Goal: Task Accomplishment & Management: Use online tool/utility

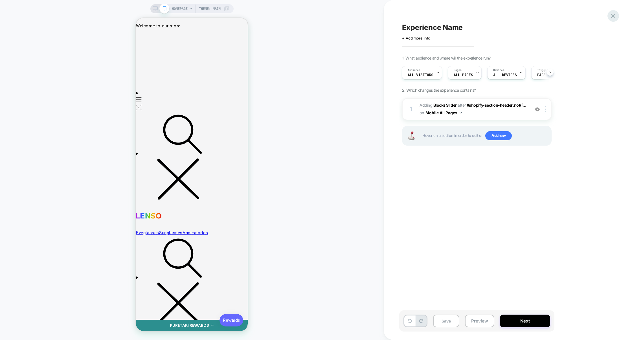
click at [612, 14] on icon at bounding box center [614, 16] width 8 height 8
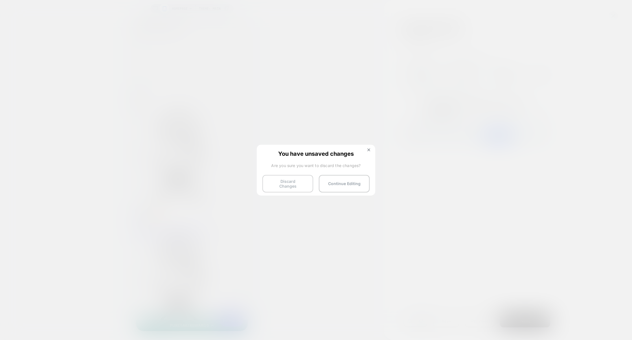
click at [282, 185] on button "Discard Changes" at bounding box center [287, 183] width 51 height 17
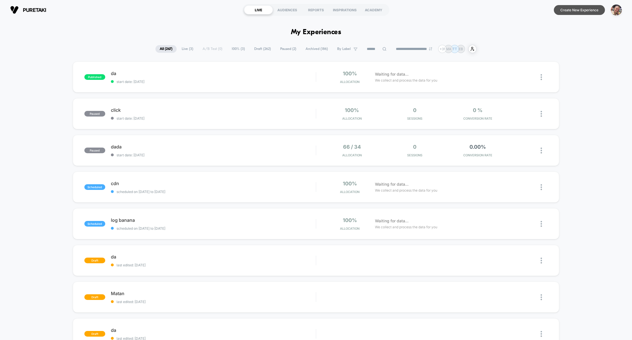
click at [589, 10] on button "Create New Experience" at bounding box center [579, 10] width 51 height 10
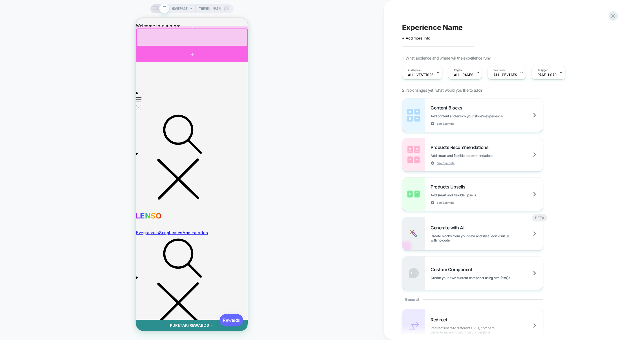
click at [216, 51] on div at bounding box center [192, 55] width 112 height 16
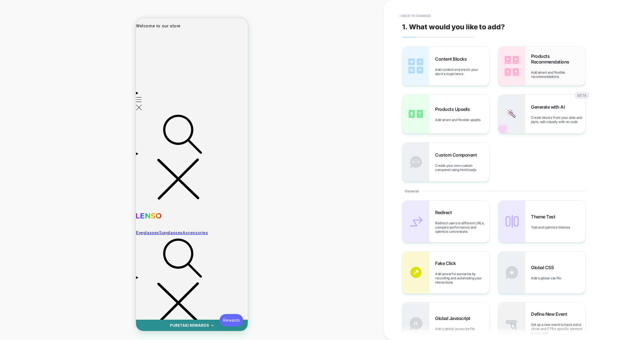
click at [518, 76] on img at bounding box center [511, 66] width 27 height 39
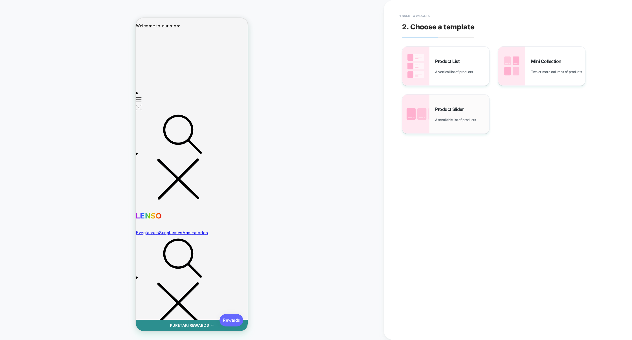
click at [461, 112] on div "Product Slider A scrollable list of products" at bounding box center [462, 114] width 54 height 16
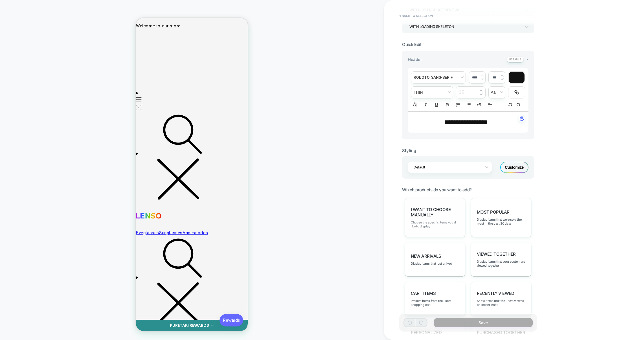
scroll to position [138, 0]
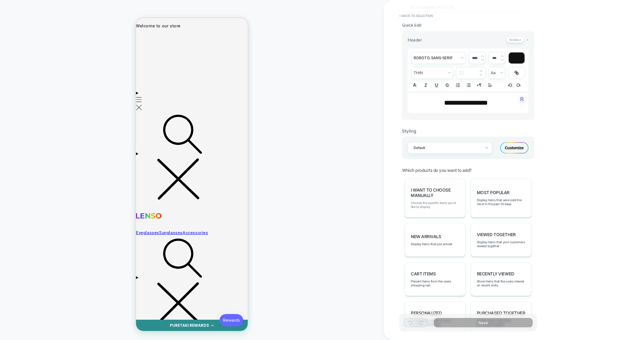
click at [448, 206] on span "Choose the specific items you'd like to display" at bounding box center [435, 205] width 49 height 8
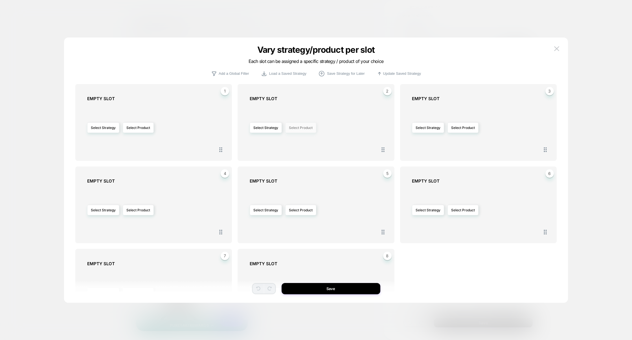
click at [308, 126] on button "Select Product" at bounding box center [300, 127] width 31 height 10
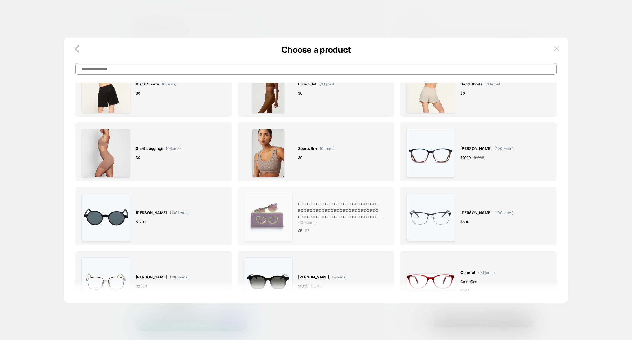
scroll to position [104, 0]
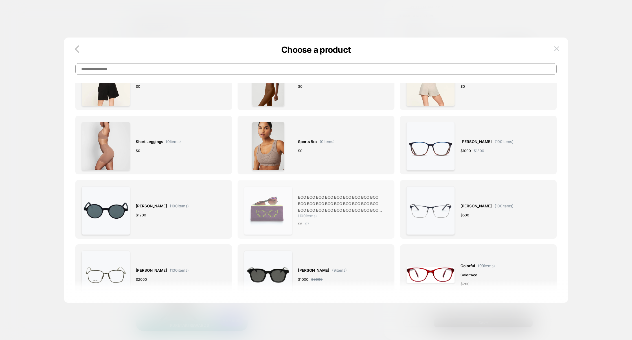
click at [301, 213] on span "BOO BOO BOO BOO BOO BOO BOO BOO BOO BOO BOO BOO BOO BOO BOO BOO BOO BOO BOO BOO…" at bounding box center [340, 203] width 84 height 19
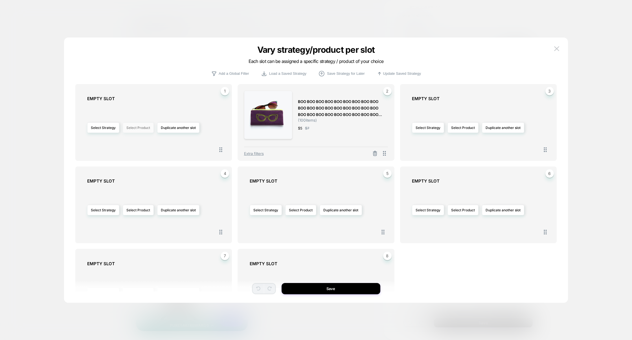
click at [148, 131] on button "Select Product" at bounding box center [138, 127] width 31 height 10
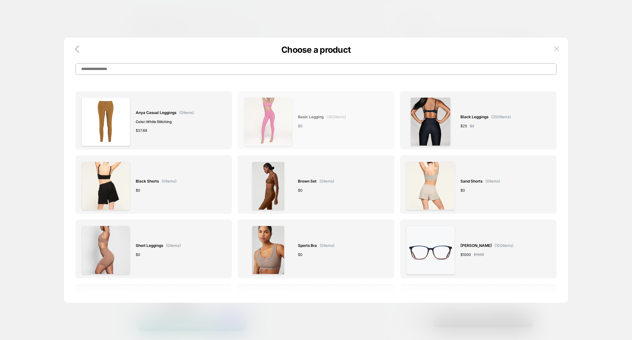
click at [344, 129] on div "Basic legging ( 300 items) $ 0" at bounding box center [322, 121] width 48 height 49
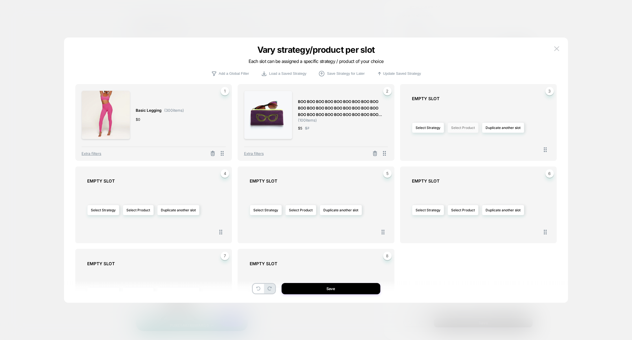
click at [460, 131] on button "Select Product" at bounding box center [463, 127] width 31 height 10
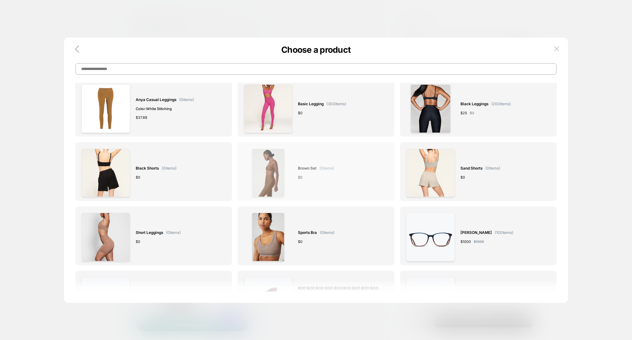
scroll to position [31, 0]
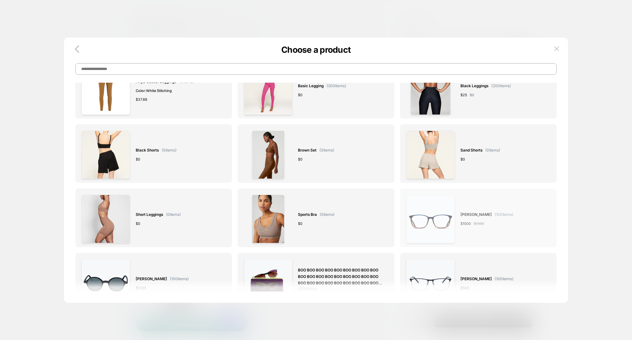
click at [457, 216] on div "Arthur ( 100 items) $ 1000 $ 1300" at bounding box center [478, 219] width 144 height 49
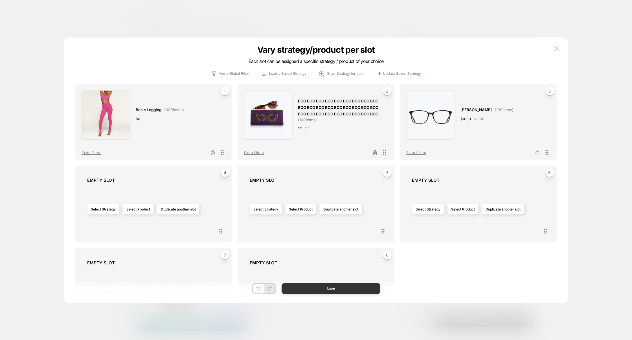
click at [339, 287] on button "Save" at bounding box center [331, 288] width 99 height 11
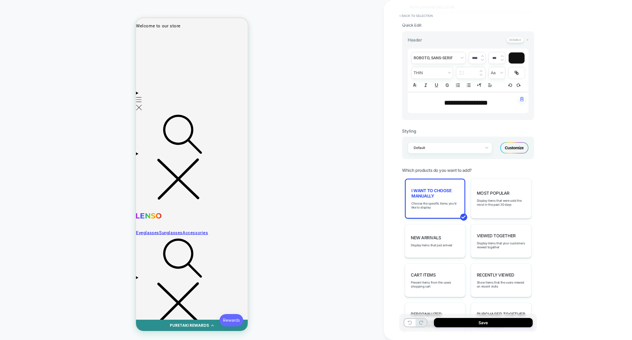
scroll to position [0, 0]
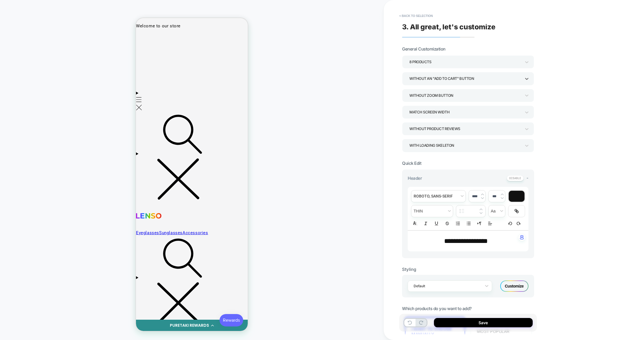
click at [443, 81] on div "Without an "add to cart" button" at bounding box center [466, 79] width 112 height 8
click at [431, 126] on div "With add to cart below prices" at bounding box center [468, 130] width 128 height 12
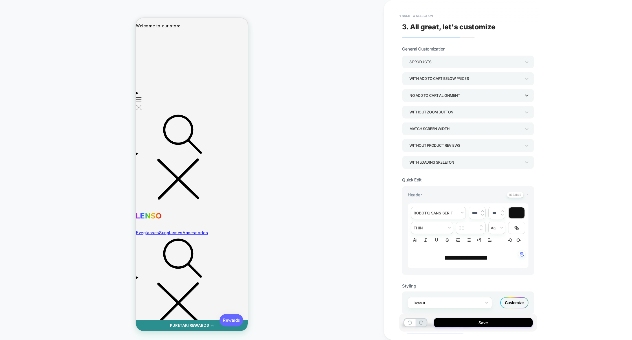
click at [443, 96] on div "No Add to cart alignment" at bounding box center [466, 96] width 112 height 8
click at [430, 124] on div "Align Add to cart button to bottom" at bounding box center [468, 123] width 128 height 12
click at [472, 324] on button "Save" at bounding box center [483, 322] width 99 height 9
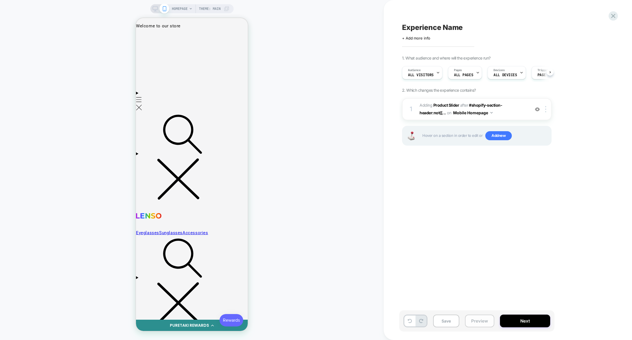
click at [476, 322] on button "Preview" at bounding box center [479, 321] width 29 height 13
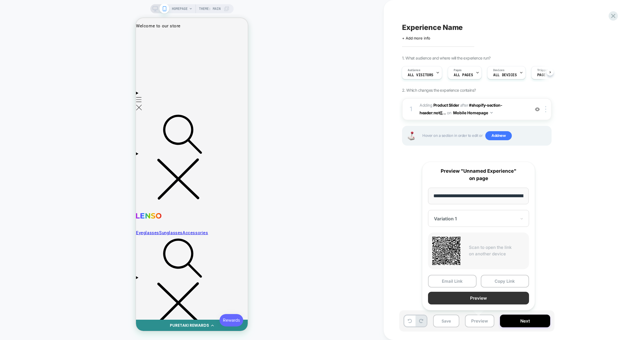
click at [485, 301] on button "Preview" at bounding box center [478, 298] width 101 height 13
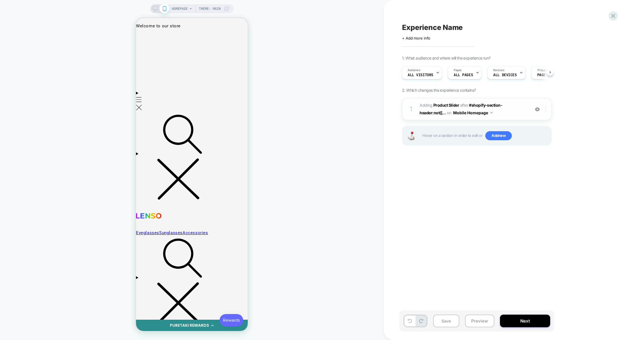
click at [547, 108] on div at bounding box center [546, 109] width 9 height 6
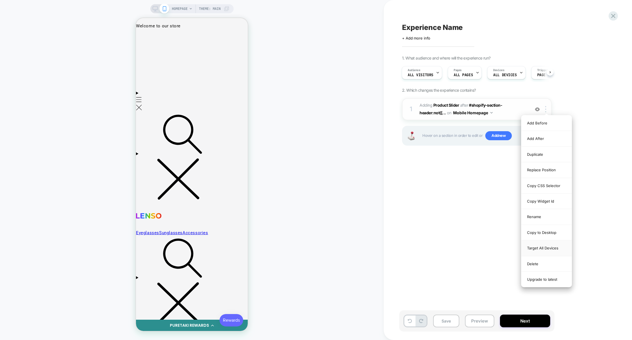
click at [546, 250] on div "Target All Devices" at bounding box center [547, 248] width 50 height 16
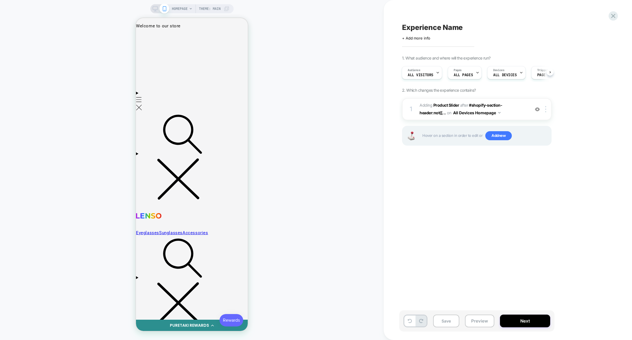
click at [157, 8] on div at bounding box center [160, 8] width 14 height 5
click at [154, 8] on icon at bounding box center [155, 8] width 5 height 5
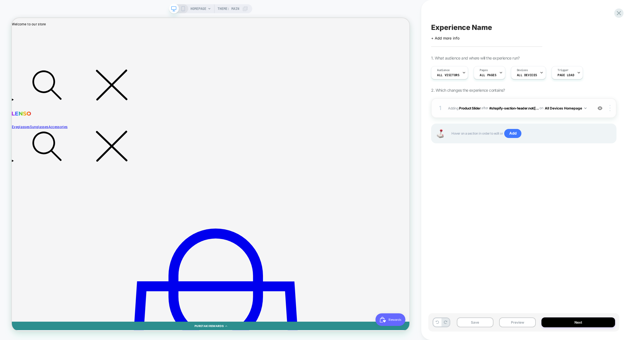
click at [612, 109] on div at bounding box center [611, 108] width 11 height 6
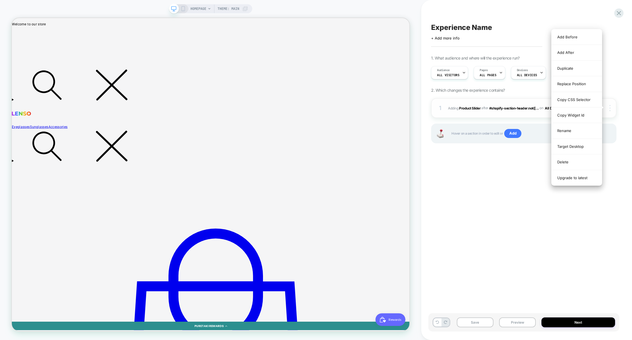
click at [612, 109] on div at bounding box center [611, 108] width 11 height 6
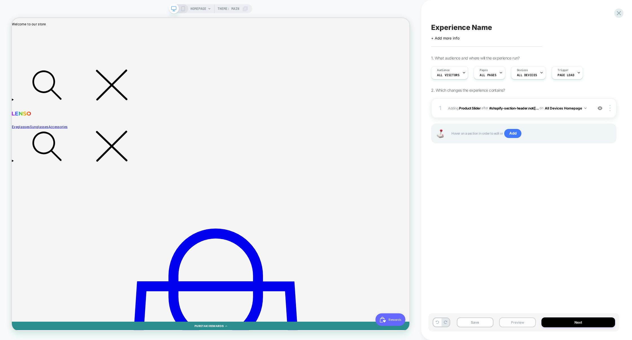
click at [512, 323] on button "Preview" at bounding box center [517, 323] width 37 height 10
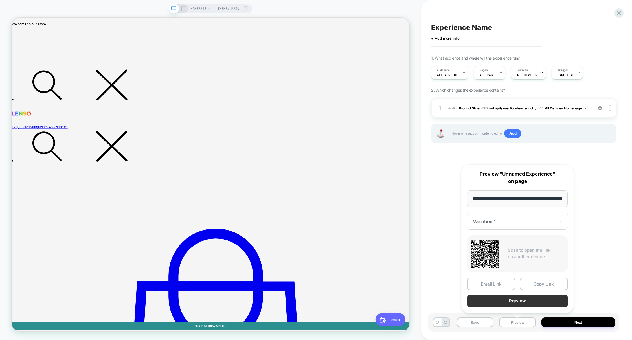
click at [519, 305] on button "Preview" at bounding box center [517, 301] width 101 height 13
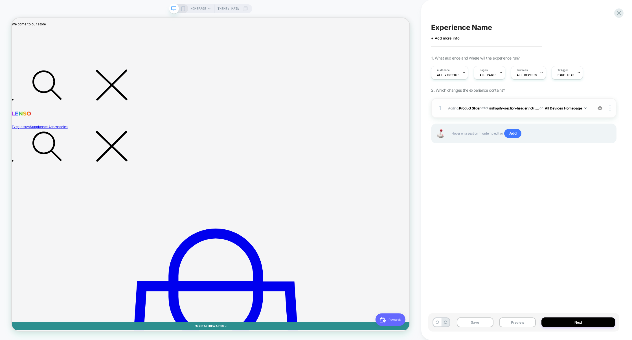
click at [608, 107] on div at bounding box center [611, 108] width 11 height 6
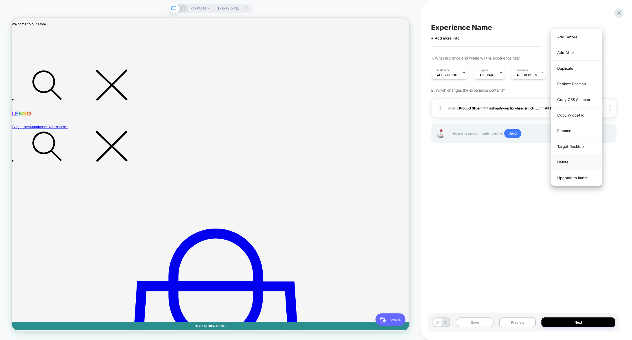
click at [571, 165] on div "Delete" at bounding box center [577, 162] width 50 height 16
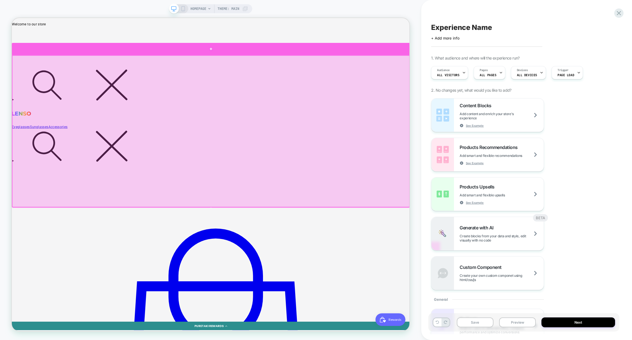
click at [459, 65] on div at bounding box center [277, 59] width 531 height 16
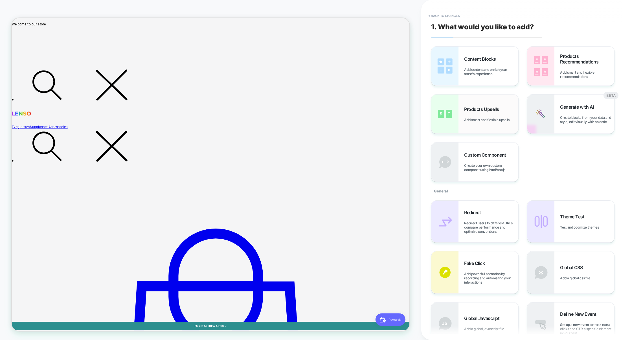
click at [506, 122] on div "Products Upsells Add smart and flexible upsells" at bounding box center [475, 114] width 87 height 39
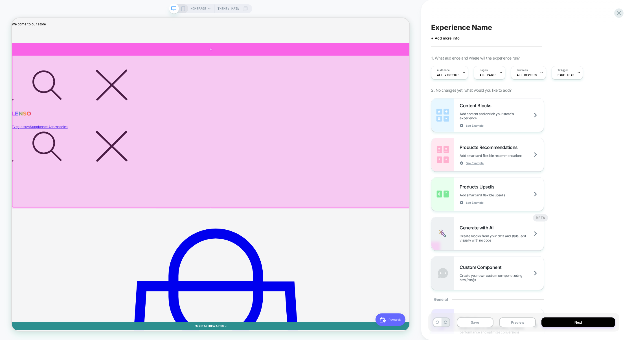
click at [491, 64] on div at bounding box center [277, 59] width 531 height 16
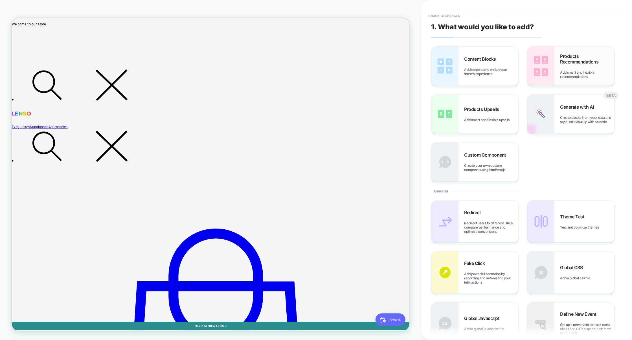
click at [566, 83] on div "Products Recommendations Add smart and flexible recommendations" at bounding box center [571, 66] width 87 height 39
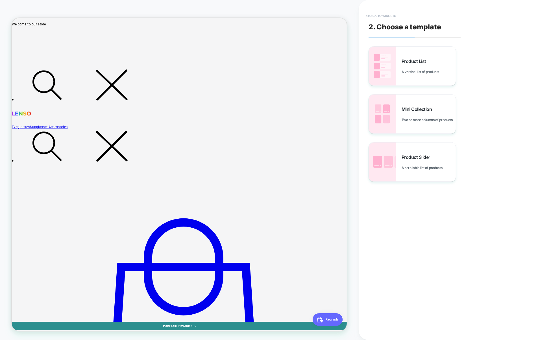
click at [383, 15] on button "< Back to widgets" at bounding box center [381, 15] width 36 height 9
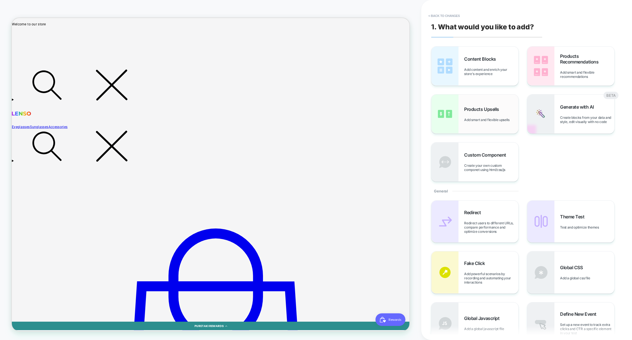
click at [481, 107] on span "Products Upsells" at bounding box center [483, 109] width 38 height 6
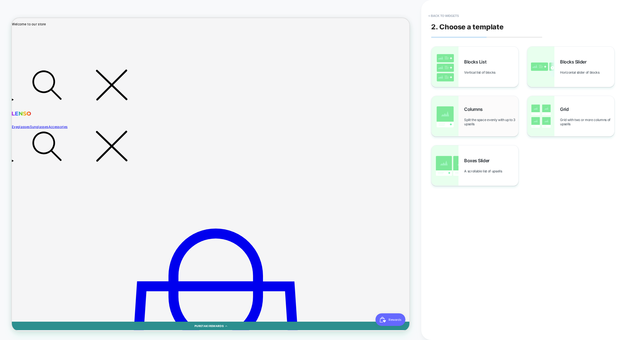
click at [500, 112] on div "Columns Split the space evenly with up to 3 upsells" at bounding box center [491, 116] width 54 height 20
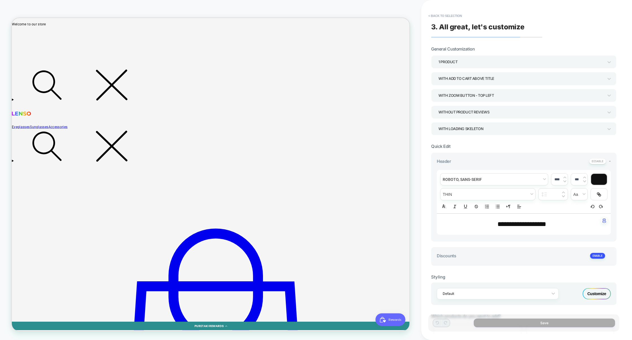
click at [455, 61] on div "1 Product" at bounding box center [521, 62] width 165 height 8
click at [454, 100] on div "3 Products" at bounding box center [524, 101] width 181 height 12
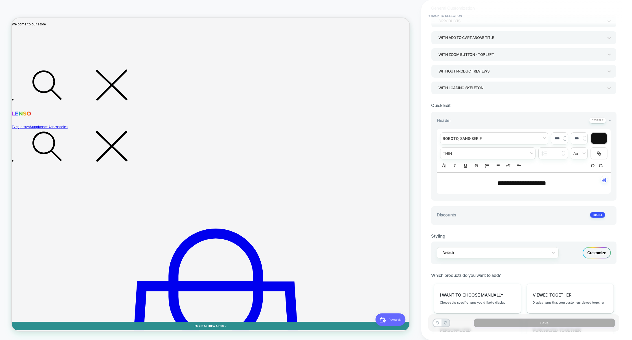
scroll to position [46, 0]
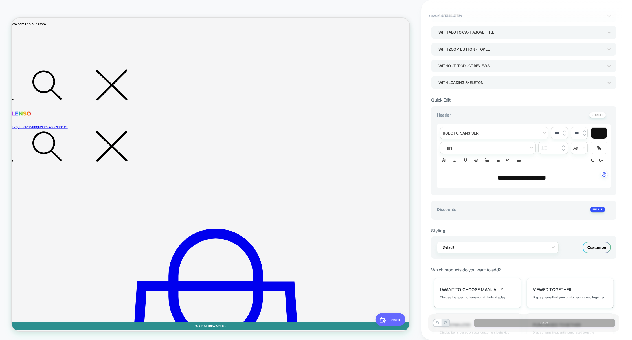
click at [477, 206] on div "**********" at bounding box center [523, 210] width 185 height 19
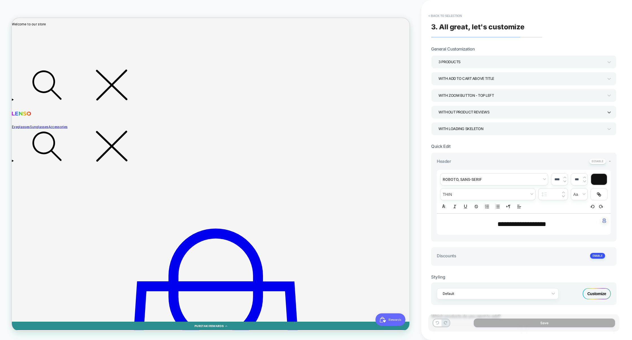
click at [463, 113] on div "Without Product Reviews" at bounding box center [521, 112] width 165 height 8
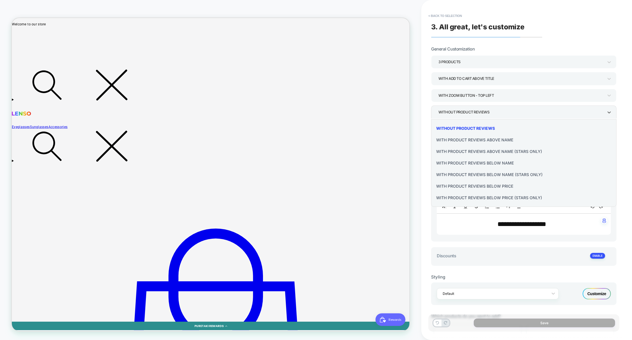
click at [465, 111] on div at bounding box center [316, 170] width 632 height 340
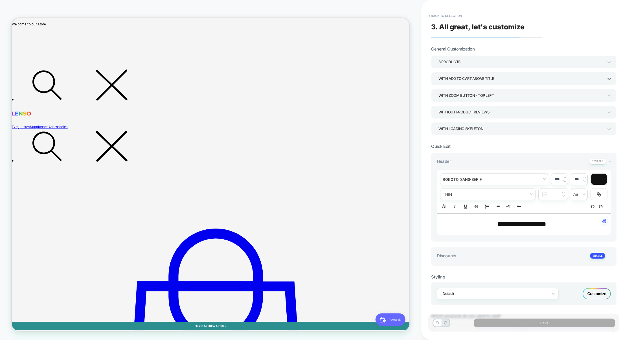
click at [467, 80] on div "With add to cart above title" at bounding box center [521, 79] width 165 height 8
click at [474, 129] on div "With add to cart below prices" at bounding box center [524, 130] width 181 height 12
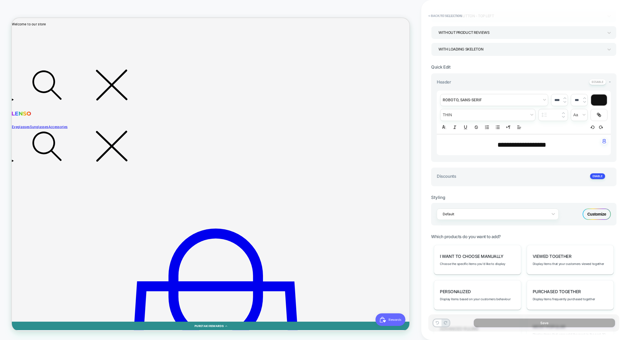
scroll to position [104, 0]
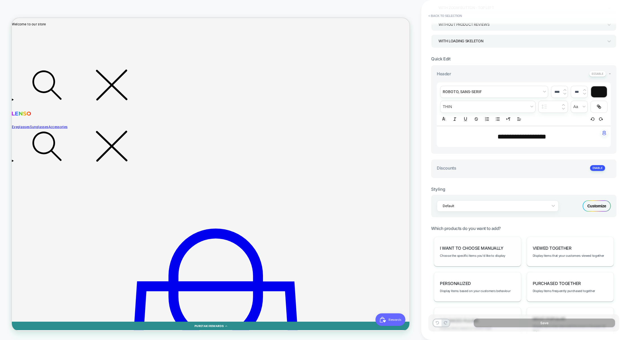
click at [467, 250] on span "I want to choose manually" at bounding box center [471, 248] width 63 height 5
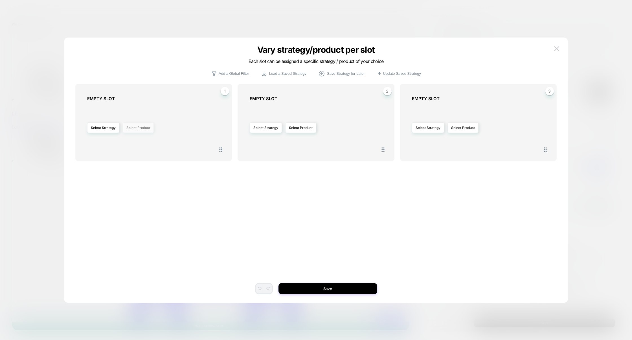
click at [145, 127] on button "Select Product" at bounding box center [138, 127] width 31 height 10
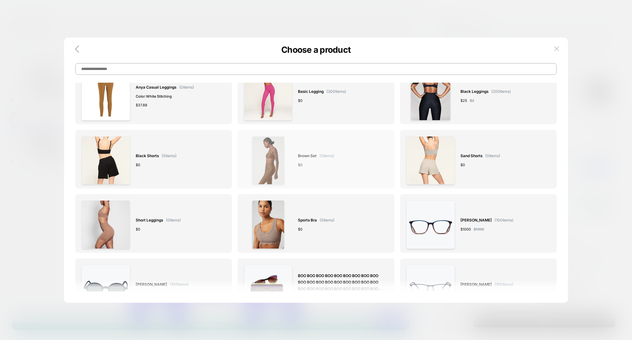
scroll to position [0, 0]
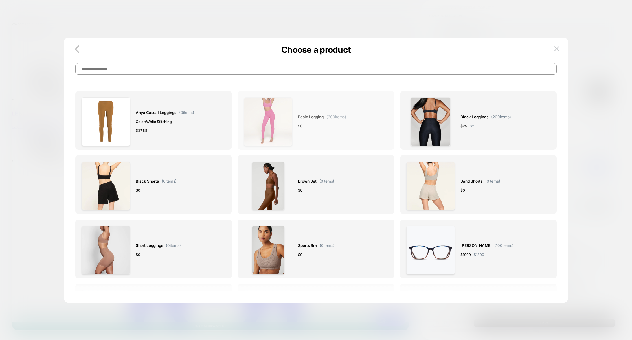
click at [337, 135] on div "Basic legging ( 300 items) $ 0" at bounding box center [322, 121] width 48 height 49
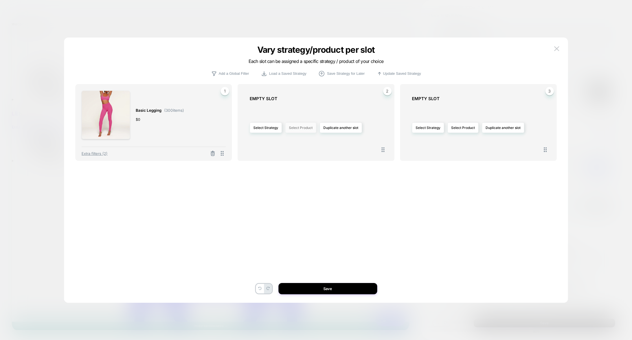
click at [313, 126] on button "Select Product" at bounding box center [300, 127] width 31 height 10
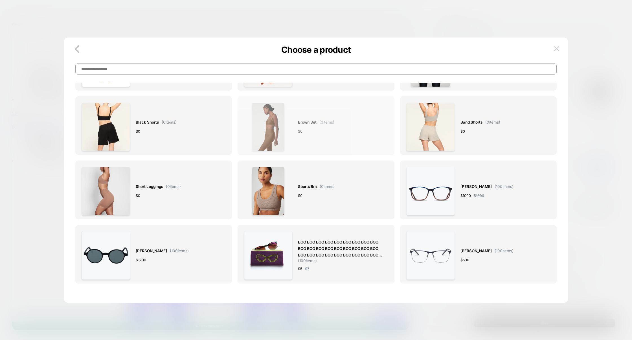
scroll to position [174, 0]
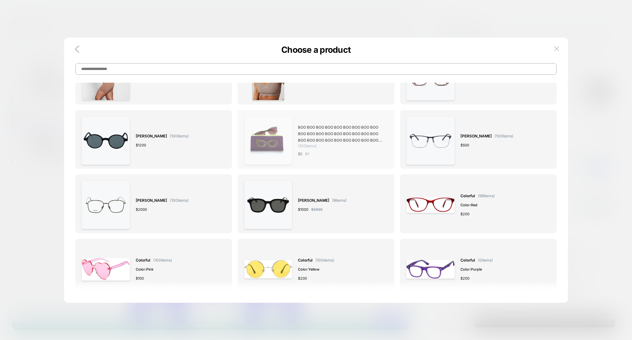
click at [340, 145] on span "BOO BOO BOO BOO BOO BOO BOO BOO BOO BOO BOO BOO BOO BOO BOO BOO BOO BOO BOO BOO…" at bounding box center [340, 136] width 84 height 24
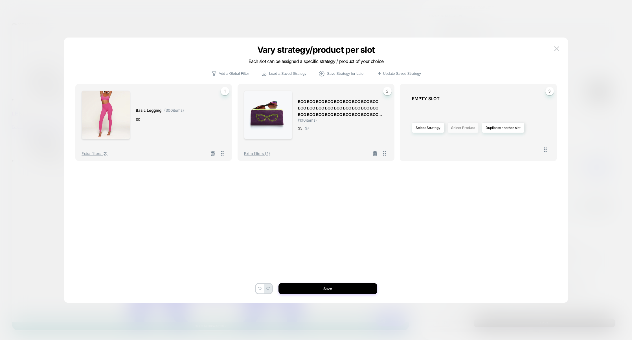
click at [470, 129] on button "Select Product" at bounding box center [463, 127] width 31 height 10
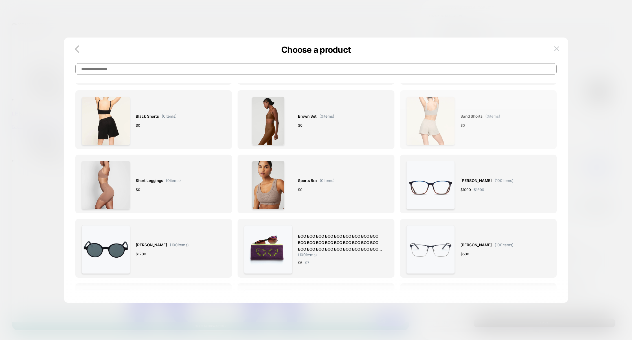
scroll to position [65, 0]
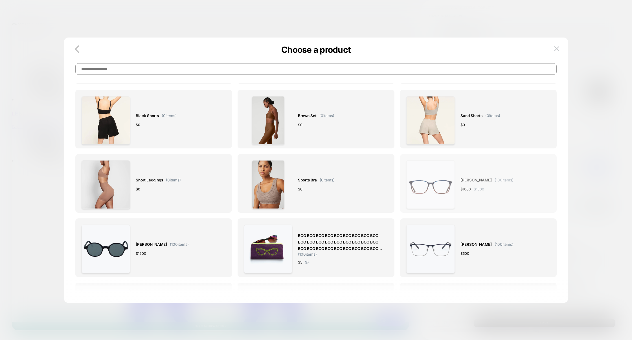
click at [437, 189] on img at bounding box center [430, 184] width 49 height 49
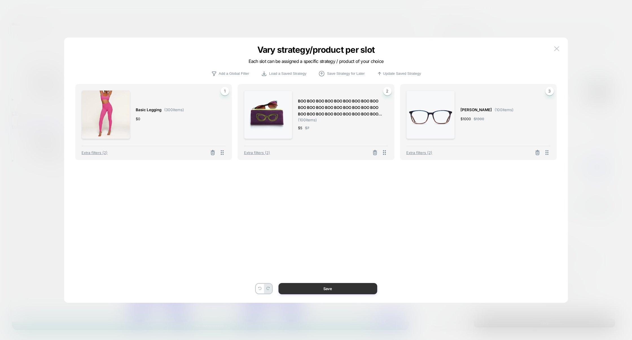
click at [347, 289] on button "Save" at bounding box center [328, 288] width 99 height 11
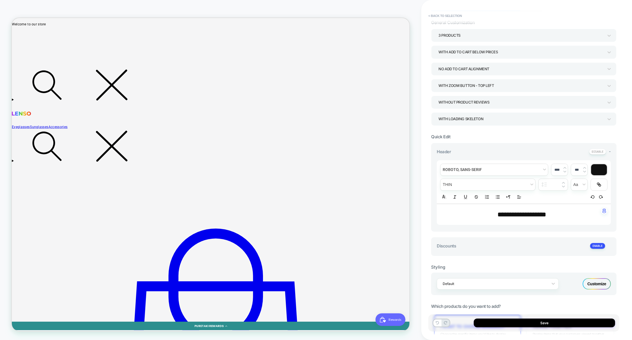
scroll to position [0, 0]
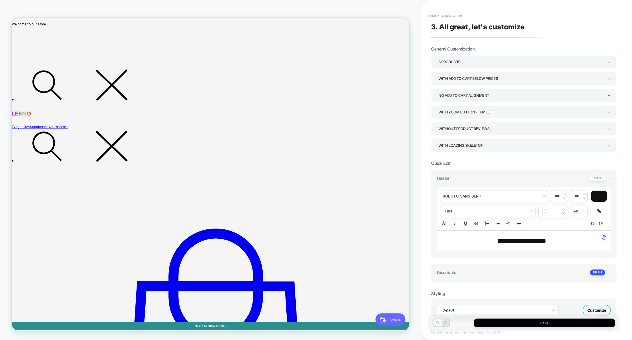
click at [482, 90] on div "No Add to cart alignment" at bounding box center [523, 95] width 185 height 13
click at [471, 124] on div "Align Add to cart button to bottom" at bounding box center [524, 123] width 181 height 12
click at [545, 325] on button "Save" at bounding box center [544, 323] width 141 height 9
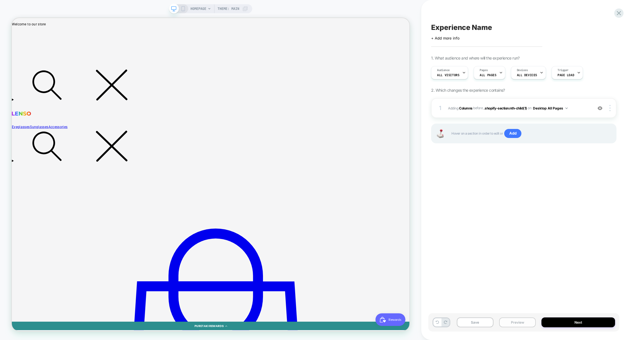
click at [529, 324] on button "Preview" at bounding box center [517, 323] width 37 height 10
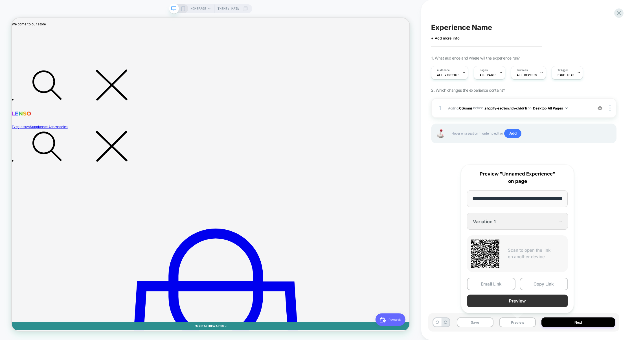
click at [530, 300] on button "Preview" at bounding box center [517, 301] width 101 height 13
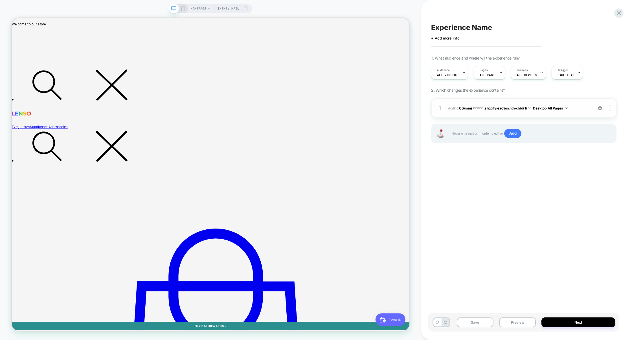
click at [613, 108] on div at bounding box center [611, 108] width 11 height 6
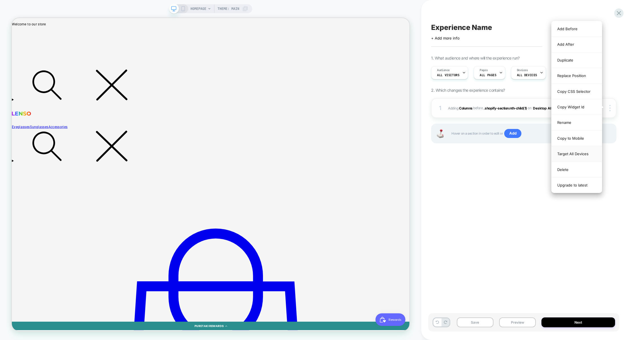
click at [580, 153] on div "Target All Devices" at bounding box center [577, 154] width 50 height 16
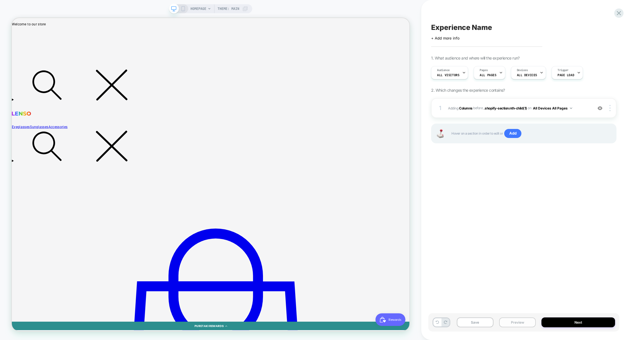
click at [506, 322] on button "Preview" at bounding box center [517, 323] width 37 height 10
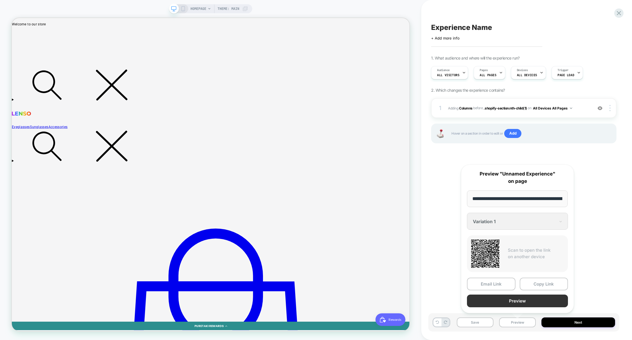
click at [510, 299] on button "Preview" at bounding box center [517, 301] width 101 height 13
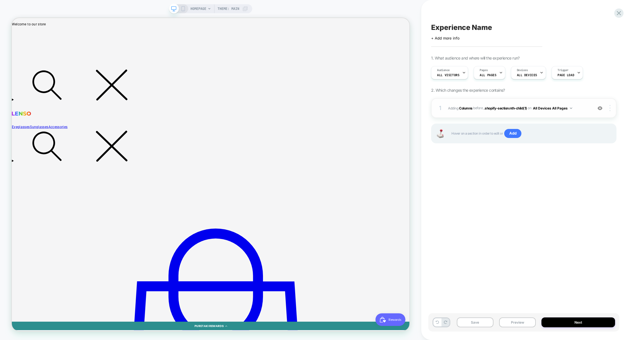
click at [611, 108] on div at bounding box center [611, 108] width 11 height 6
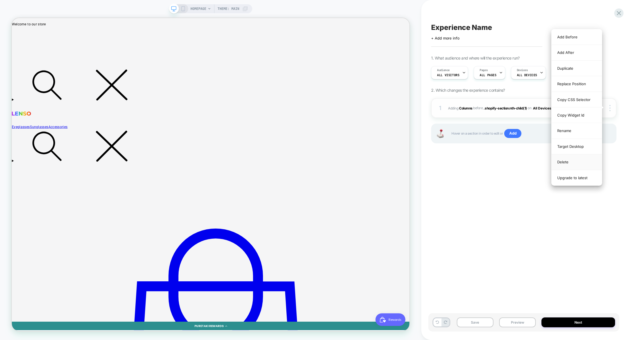
click at [571, 165] on div "Delete" at bounding box center [577, 162] width 50 height 16
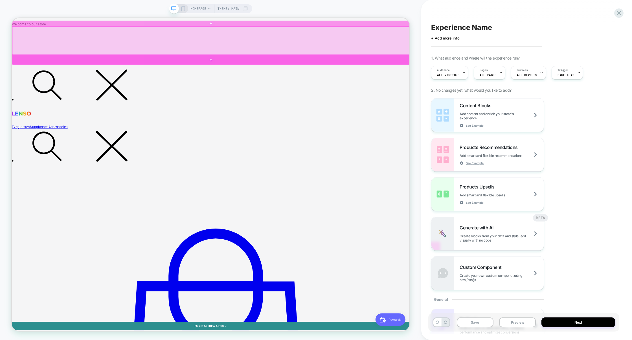
click at [361, 70] on div at bounding box center [277, 73] width 531 height 13
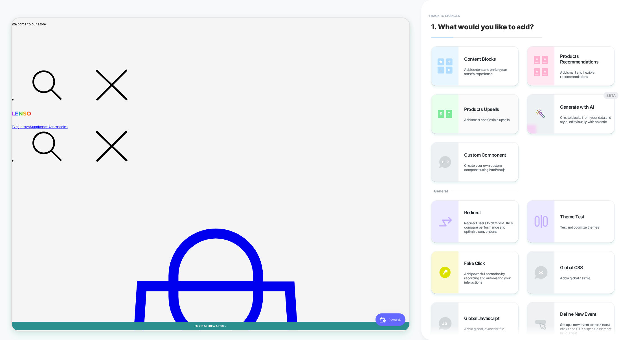
click at [484, 104] on div "Products Upsells Add smart and flexible upsells" at bounding box center [475, 114] width 87 height 39
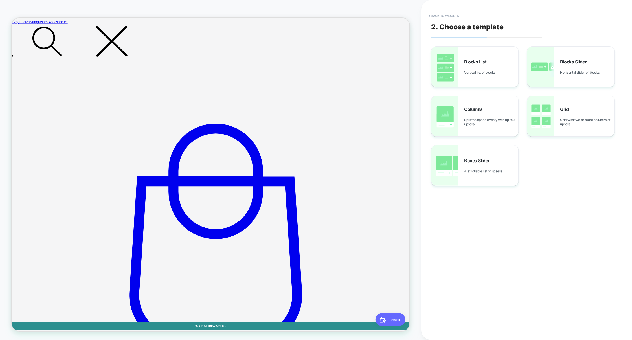
scroll to position [145, 0]
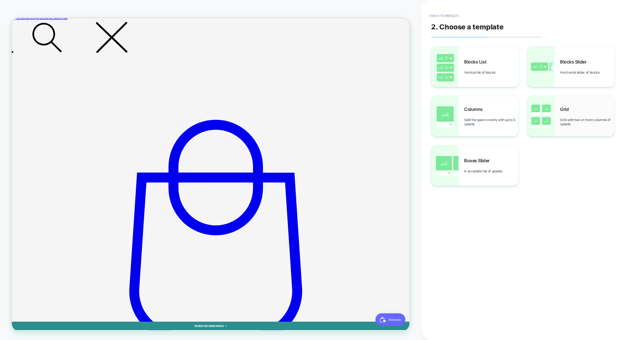
click at [577, 126] on div "Grid Grid with two or more columns of upsells" at bounding box center [571, 116] width 87 height 40
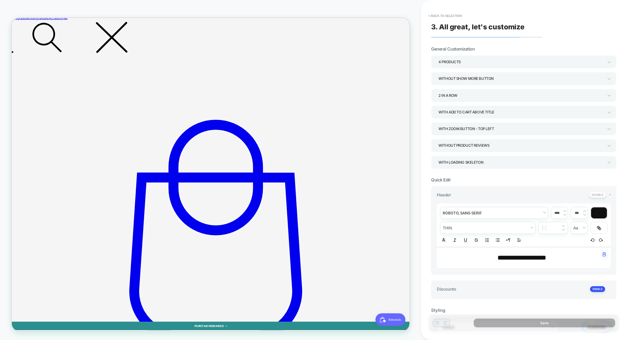
click at [461, 94] on div "2 In a Row" at bounding box center [521, 96] width 165 height 8
click at [452, 136] on div "3 In a Row" at bounding box center [524, 135] width 181 height 12
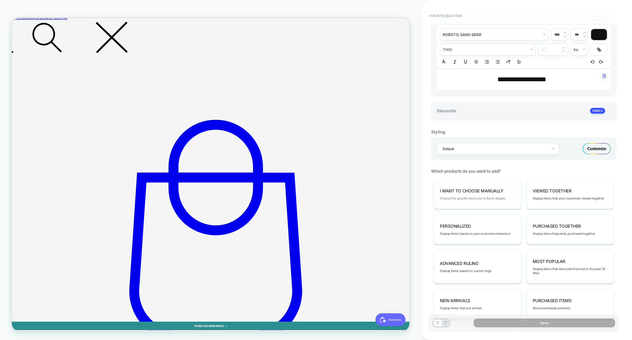
scroll to position [220, 0]
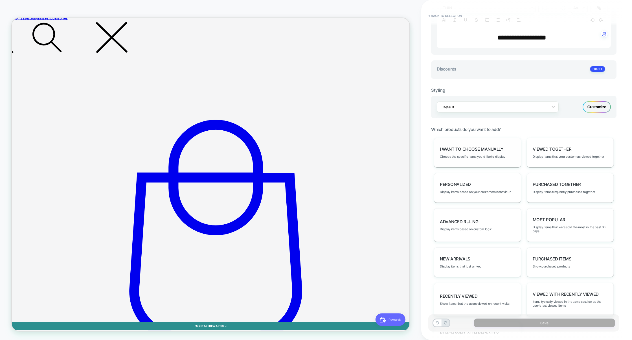
click at [475, 154] on div "I want to choose manually Choose the specific items you'd like to display" at bounding box center [477, 153] width 87 height 30
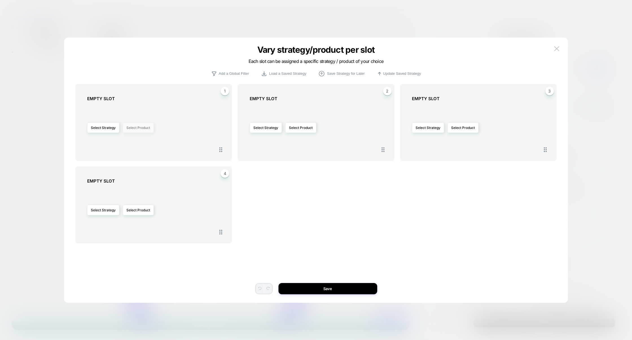
click at [149, 130] on button "Select Product" at bounding box center [138, 127] width 31 height 10
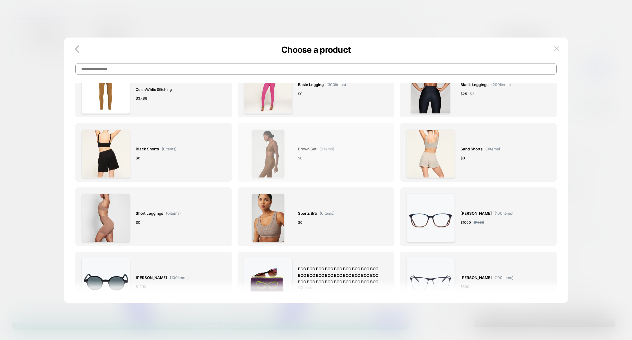
scroll to position [73, 0]
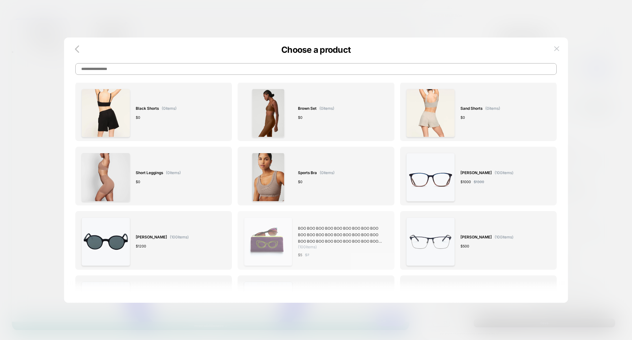
click at [316, 241] on span "BOO BOO BOO BOO BOO BOO BOO BOO BOO BOO BOO BOO BOO BOO BOO BOO BOO BOO BOO BOO…" at bounding box center [340, 234] width 84 height 19
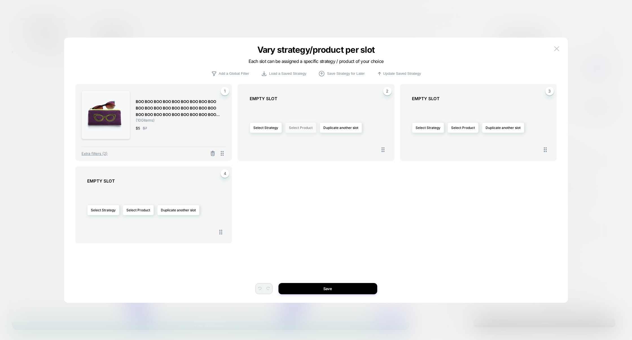
click at [295, 130] on button "Select Product" at bounding box center [300, 127] width 31 height 10
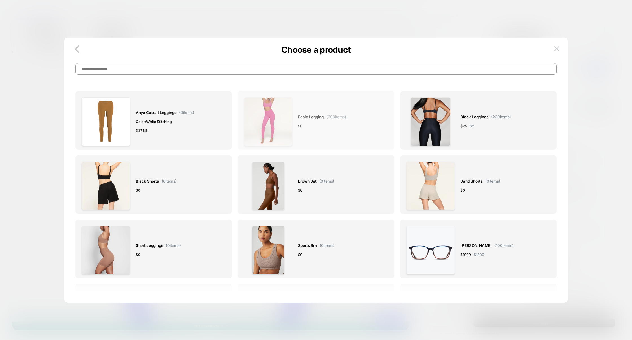
click at [355, 124] on div "Basic legging ( 300 items) $ 0" at bounding box center [316, 121] width 144 height 49
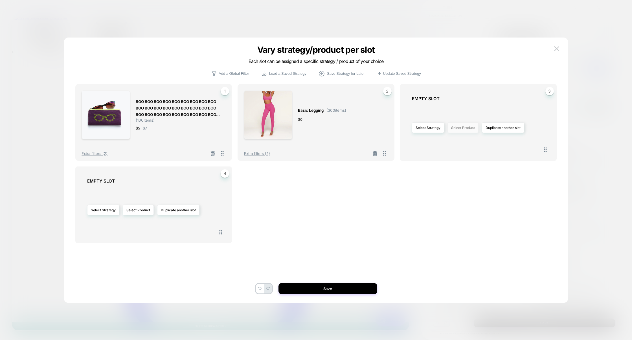
click at [467, 128] on button "Select Product" at bounding box center [463, 127] width 31 height 10
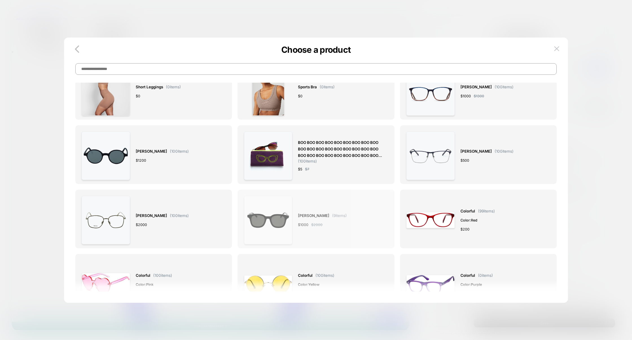
scroll to position [159, 0]
click at [335, 230] on div "Chester ( 9 items) $ 1000 $ 2000" at bounding box center [316, 219] width 144 height 49
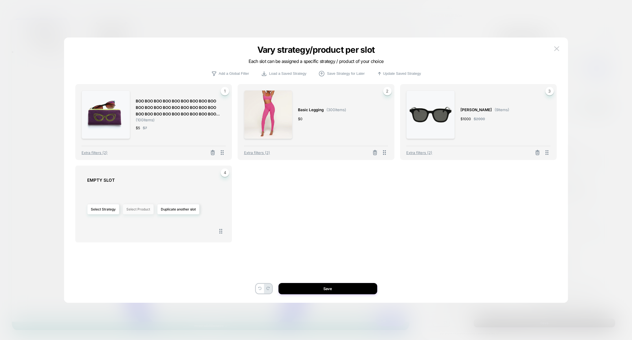
click at [149, 210] on button "Select Product" at bounding box center [138, 209] width 31 height 10
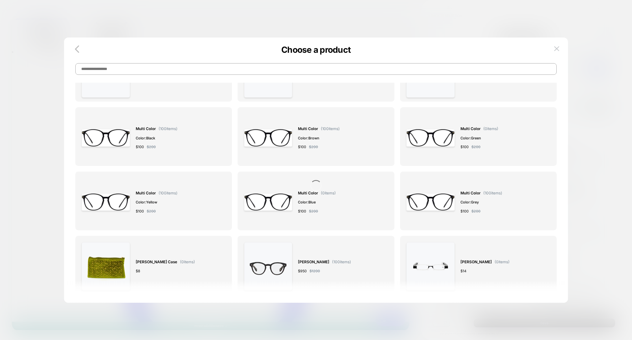
scroll to position [691, 0]
click at [329, 145] on div "$ 100 $ 200" at bounding box center [319, 147] width 42 height 6
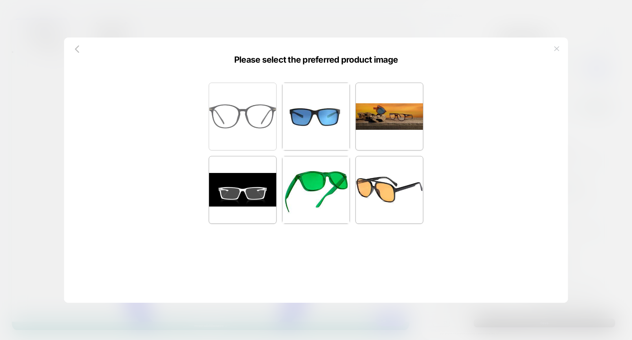
click at [255, 139] on div at bounding box center [243, 117] width 68 height 68
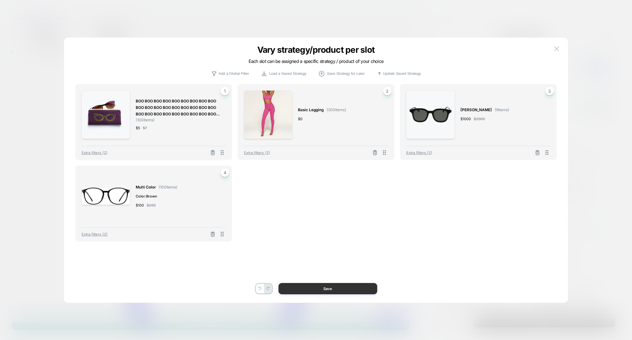
click at [343, 290] on button "Save" at bounding box center [328, 288] width 99 height 11
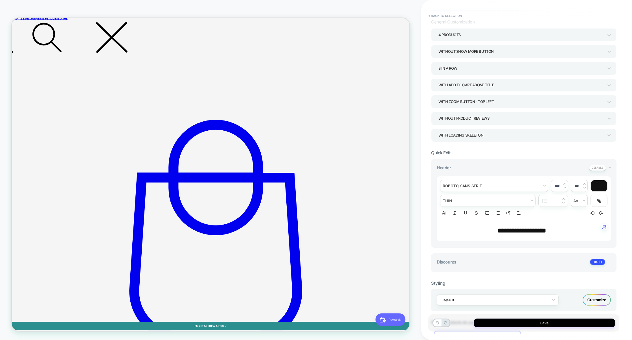
scroll to position [0, 0]
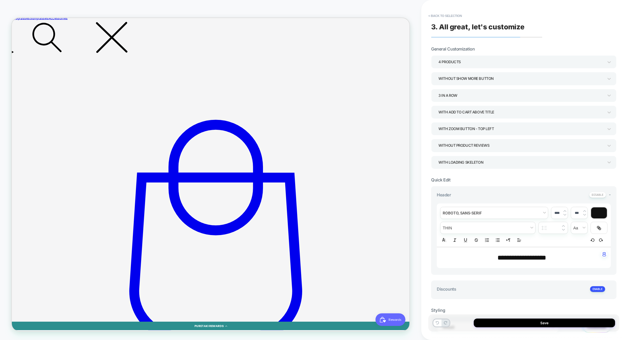
click at [469, 114] on div "With add to cart above title" at bounding box center [521, 112] width 165 height 8
click at [469, 161] on div "With add to cart below prices" at bounding box center [524, 163] width 181 height 12
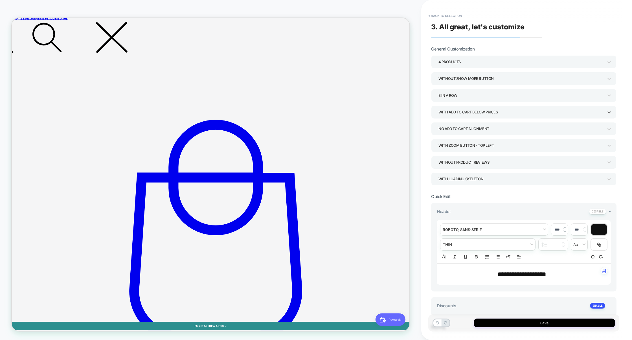
click at [473, 130] on div "No Add to cart alignment" at bounding box center [521, 129] width 165 height 8
click at [469, 157] on div "Align Add to cart button to bottom" at bounding box center [524, 157] width 181 height 12
click at [528, 325] on button "Save" at bounding box center [544, 323] width 141 height 9
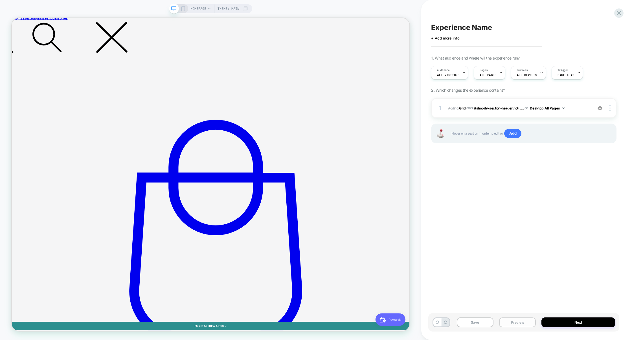
click at [525, 324] on button "Preview" at bounding box center [517, 323] width 37 height 10
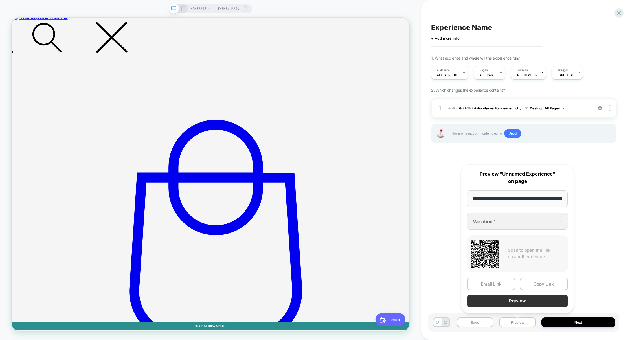
click at [522, 302] on button "Preview" at bounding box center [517, 301] width 101 height 13
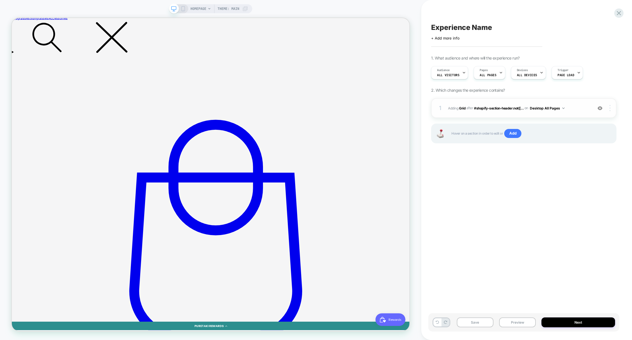
click at [609, 107] on div at bounding box center [611, 108] width 11 height 6
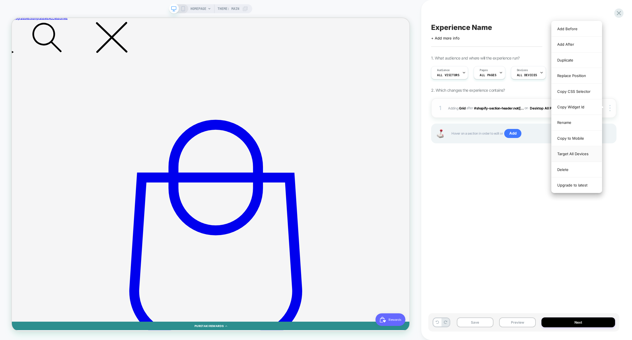
click at [583, 157] on div "Target All Devices" at bounding box center [577, 154] width 50 height 16
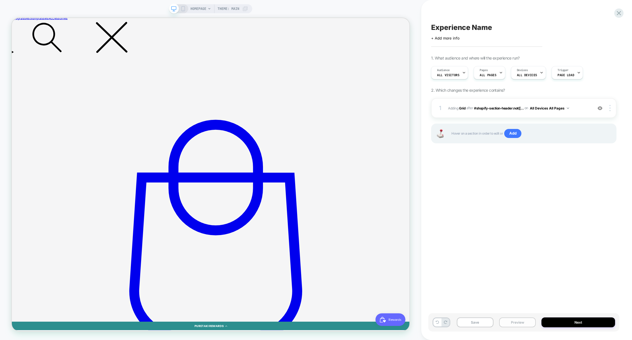
click at [505, 322] on button "Preview" at bounding box center [517, 323] width 37 height 10
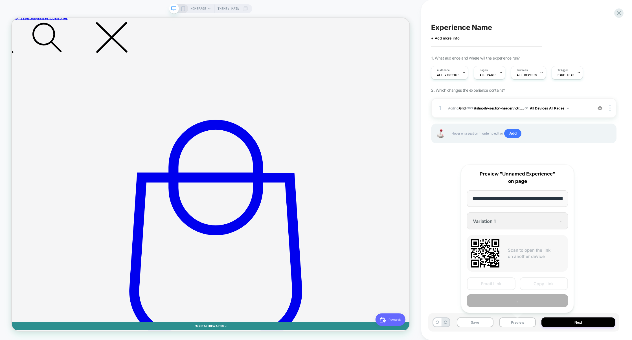
scroll to position [0, 27]
click at [514, 299] on button "..." at bounding box center [517, 301] width 101 height 13
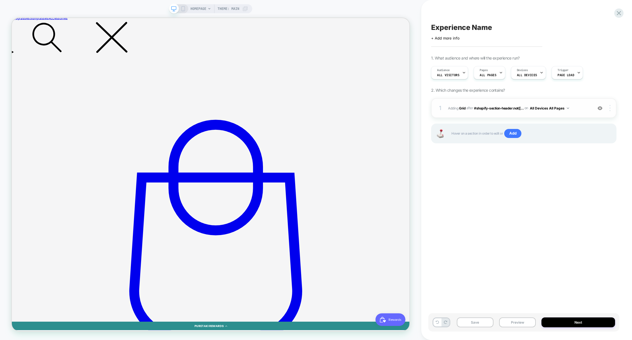
click at [610, 106] on img at bounding box center [610, 108] width 1 height 6
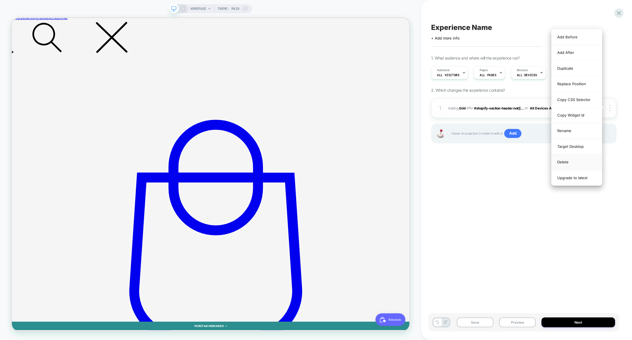
click at [564, 166] on div "Delete" at bounding box center [577, 162] width 50 height 16
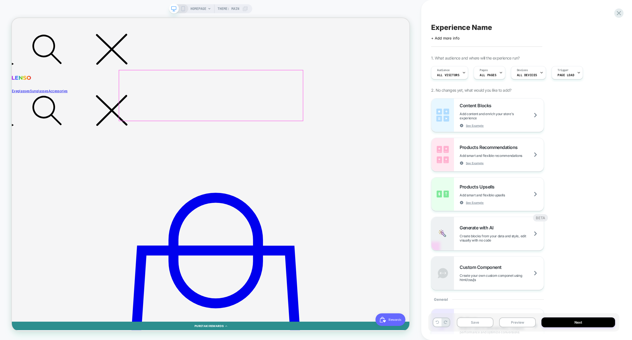
scroll to position [0, 0]
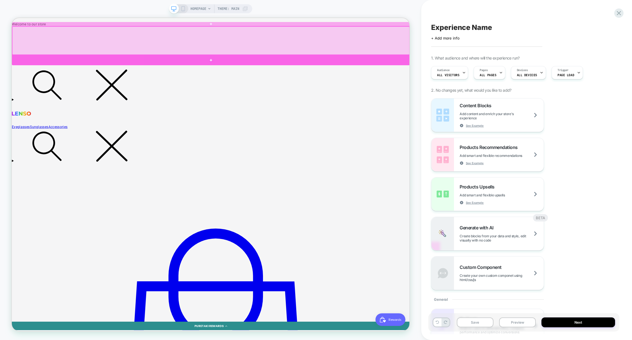
click at [399, 72] on div at bounding box center [277, 74] width 531 height 14
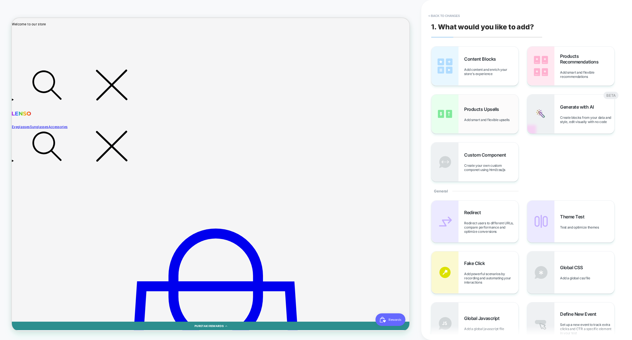
click at [490, 118] on span "Add smart and flexible upsells" at bounding box center [488, 120] width 48 height 4
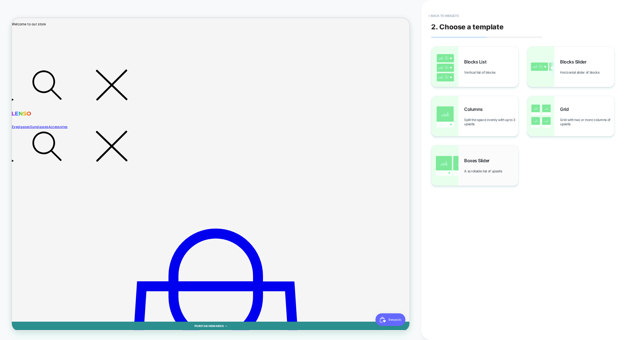
click at [477, 166] on div "Boxes Slider A scrollable list of upsells" at bounding box center [491, 166] width 54 height 16
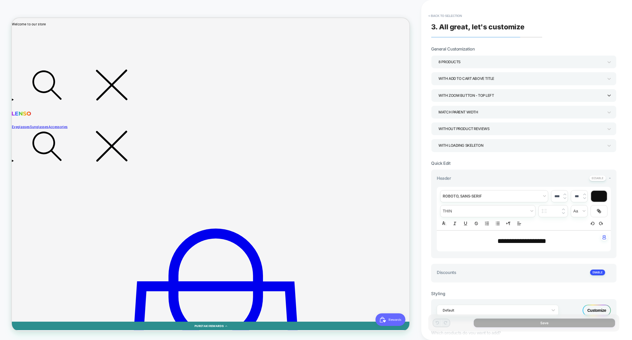
click at [473, 96] on div "With Zoom Button - Top Left" at bounding box center [521, 96] width 165 height 8
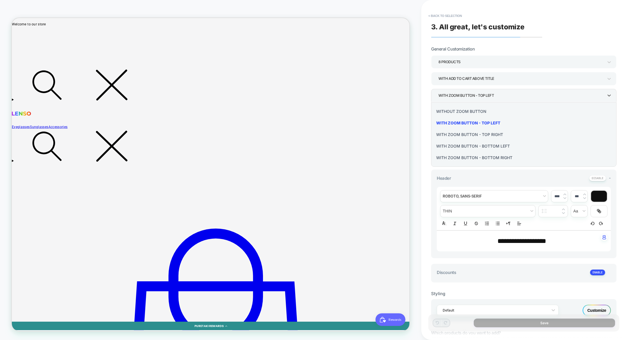
click at [473, 96] on div at bounding box center [316, 170] width 632 height 340
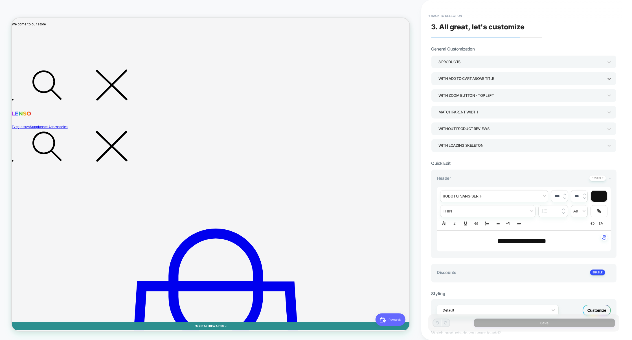
click at [472, 82] on div "With add to cart above title" at bounding box center [521, 79] width 165 height 8
click at [470, 128] on div "With add to cart below prices" at bounding box center [524, 130] width 181 height 12
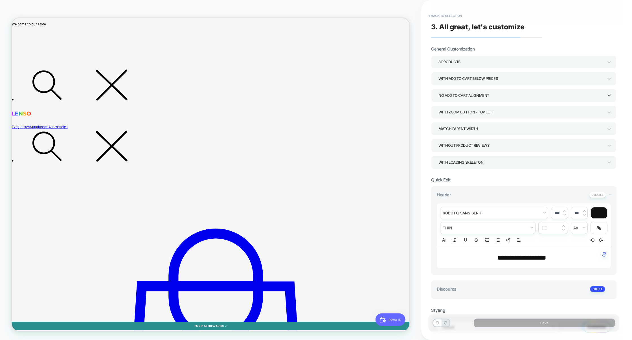
click at [464, 95] on div "No Add to cart alignment" at bounding box center [521, 96] width 165 height 8
click at [461, 121] on div "Align Add to cart button to bottom" at bounding box center [524, 123] width 181 height 12
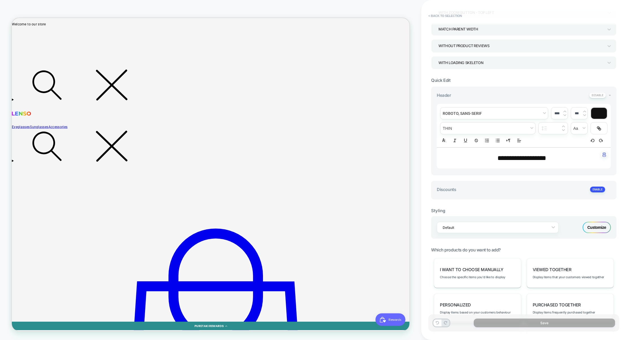
scroll to position [106, 0]
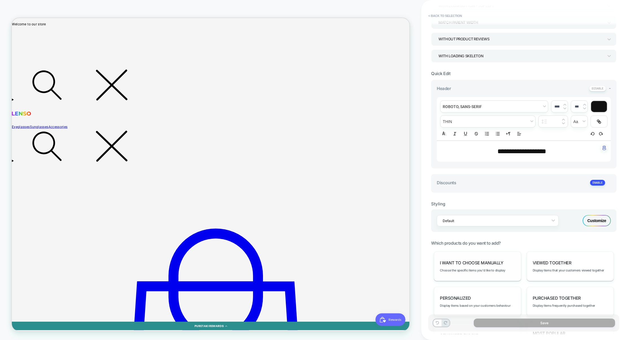
click at [476, 268] on div "I want to choose manually Choose the specific items you'd like to display" at bounding box center [477, 266] width 87 height 30
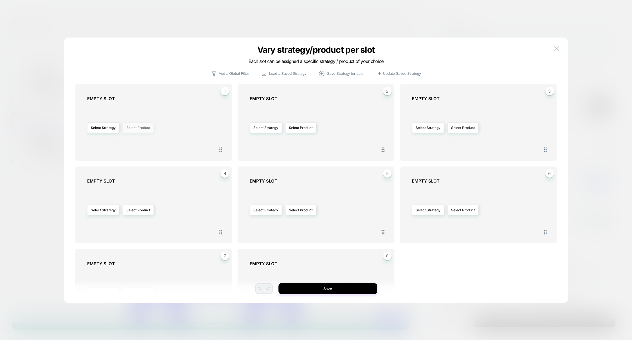
click at [145, 130] on button "Select Product" at bounding box center [138, 127] width 31 height 10
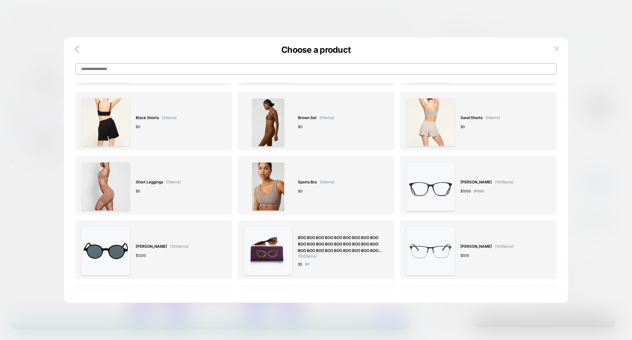
scroll to position [97, 0]
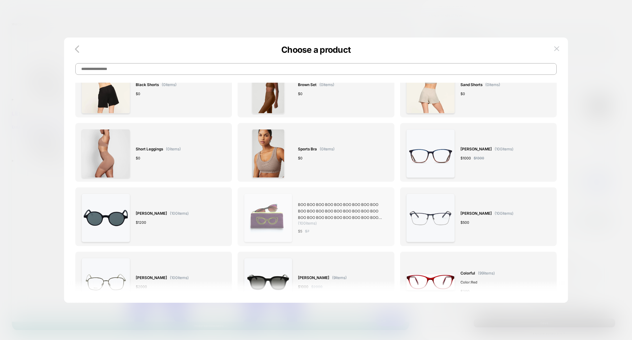
click at [315, 210] on span "BOO BOO BOO BOO BOO BOO BOO BOO BOO BOO BOO BOO BOO BOO BOO BOO BOO BOO BOO BOO…" at bounding box center [340, 211] width 84 height 19
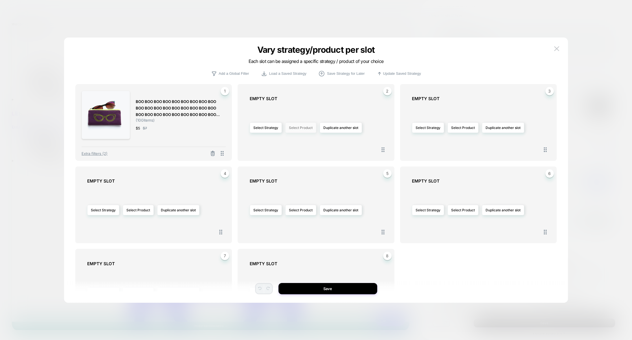
click at [298, 130] on button "Select Product" at bounding box center [300, 127] width 31 height 10
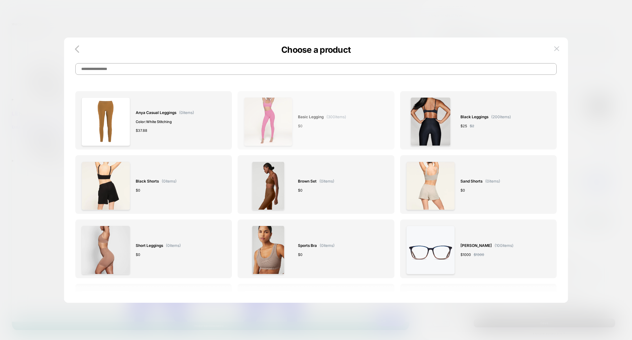
click at [364, 131] on div "Basic legging ( 300 items) $ 0" at bounding box center [316, 121] width 144 height 49
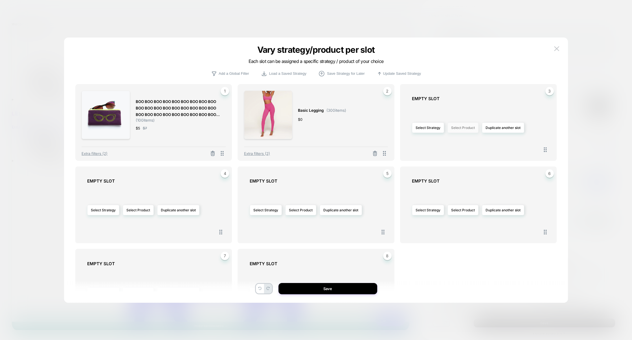
click at [472, 128] on button "Select Product" at bounding box center [463, 127] width 31 height 10
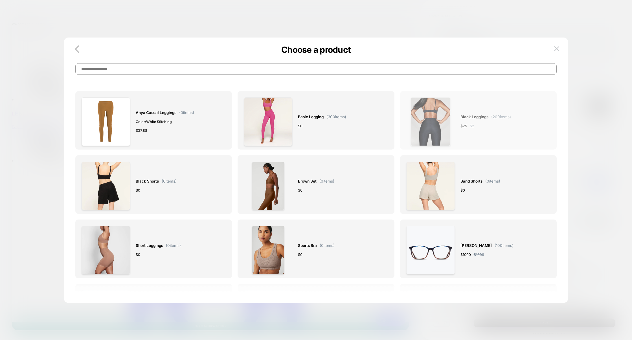
click at [489, 128] on div "$ 25 $ 2" at bounding box center [486, 126] width 51 height 6
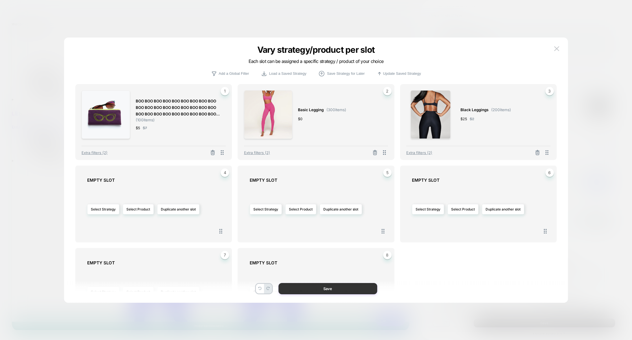
click at [332, 293] on button "Save" at bounding box center [328, 288] width 99 height 11
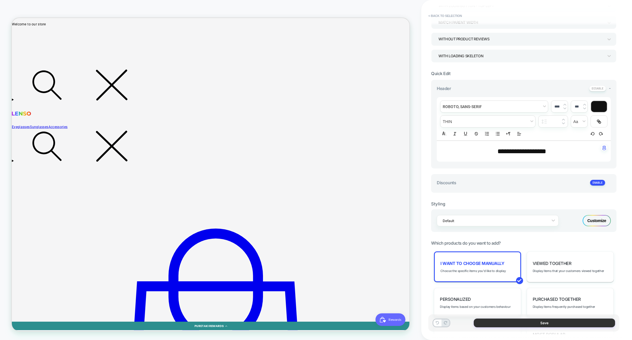
click at [535, 322] on button "Save" at bounding box center [544, 323] width 141 height 9
type textarea "*"
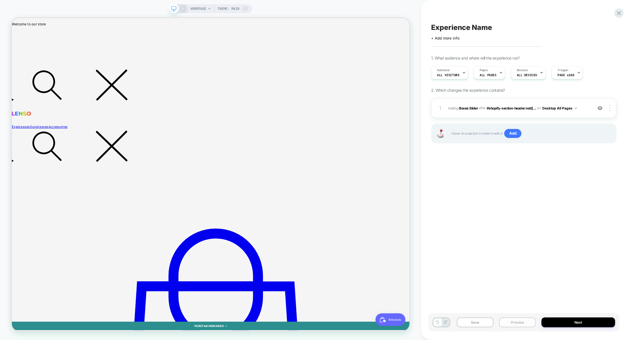
click at [530, 320] on button "Preview" at bounding box center [517, 323] width 37 height 10
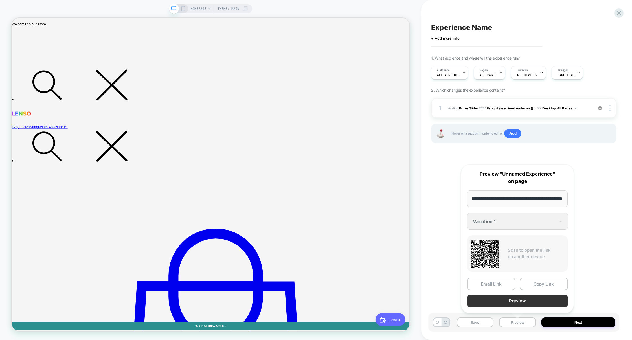
scroll to position [0, 0]
click at [528, 302] on button "Preview" at bounding box center [517, 301] width 101 height 13
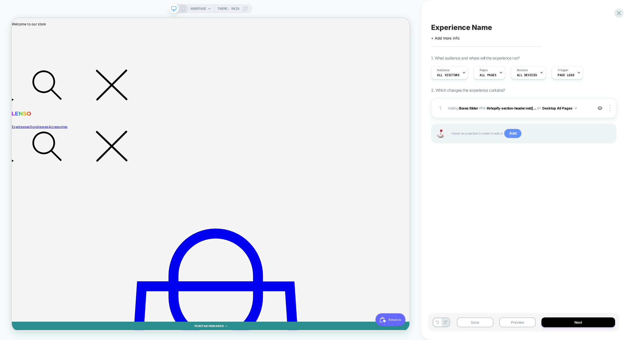
click at [510, 133] on span "Add" at bounding box center [512, 133] width 17 height 9
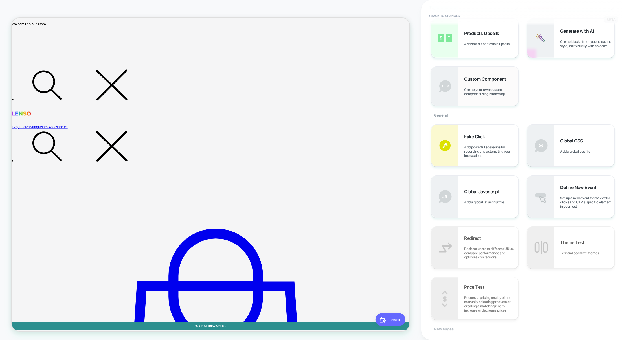
scroll to position [76, 0]
click at [552, 187] on img at bounding box center [541, 197] width 27 height 42
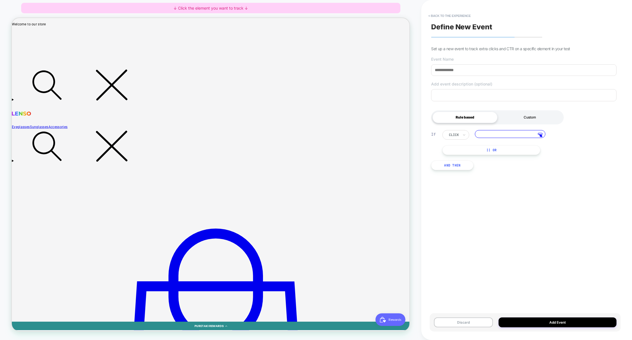
click at [525, 120] on div "Custom" at bounding box center [530, 117] width 65 height 11
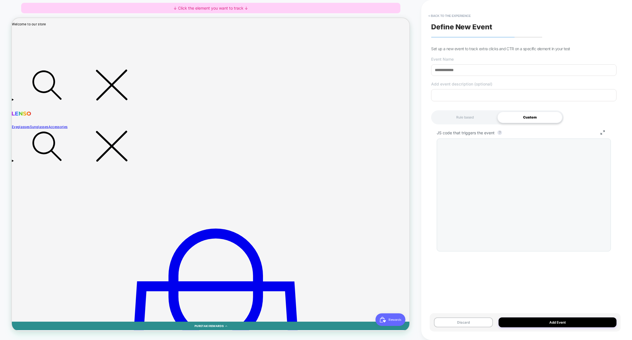
scroll to position [61, 0]
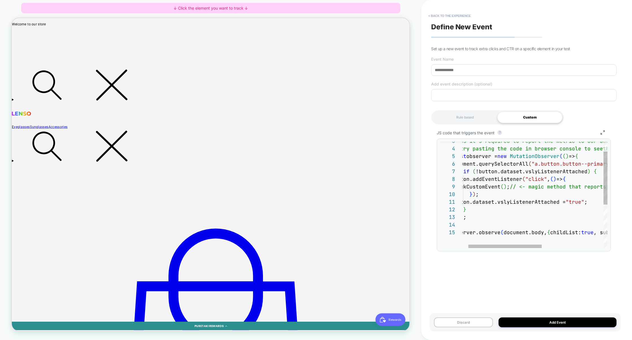
type textarea "**********"
click at [512, 187] on div "document.querySelectorAll ( "a.button.button--primary" ) .forEach ( ( button ) …" at bounding box center [592, 230] width 278 height 213
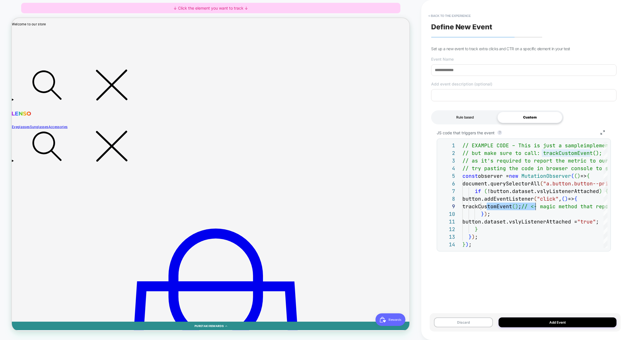
click at [465, 117] on div "Rule based" at bounding box center [465, 117] width 65 height 11
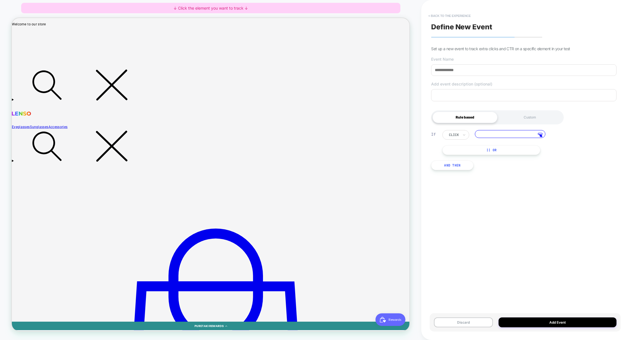
click at [450, 12] on button "< back to the experience" at bounding box center [450, 15] width 48 height 9
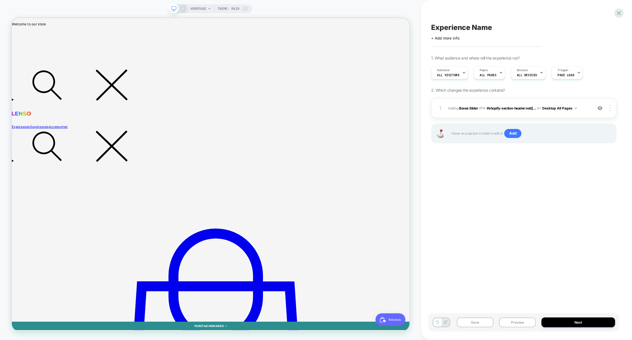
click at [613, 11] on div "Experience Name Click to edit experience details + Add more info 1. What audien…" at bounding box center [523, 170] width 191 height 329
click at [616, 14] on icon at bounding box center [619, 13] width 8 height 8
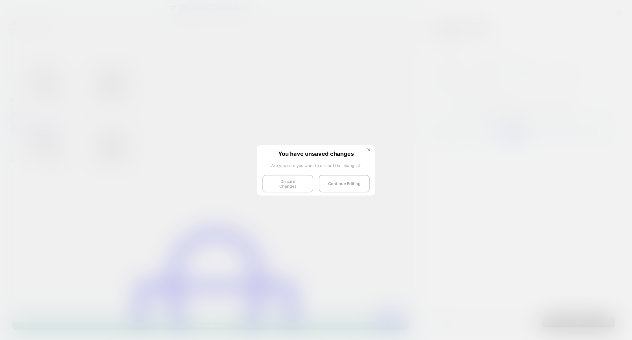
click at [294, 178] on button "Discard Changes" at bounding box center [287, 183] width 51 height 17
